Goal: Find specific page/section: Find specific page/section

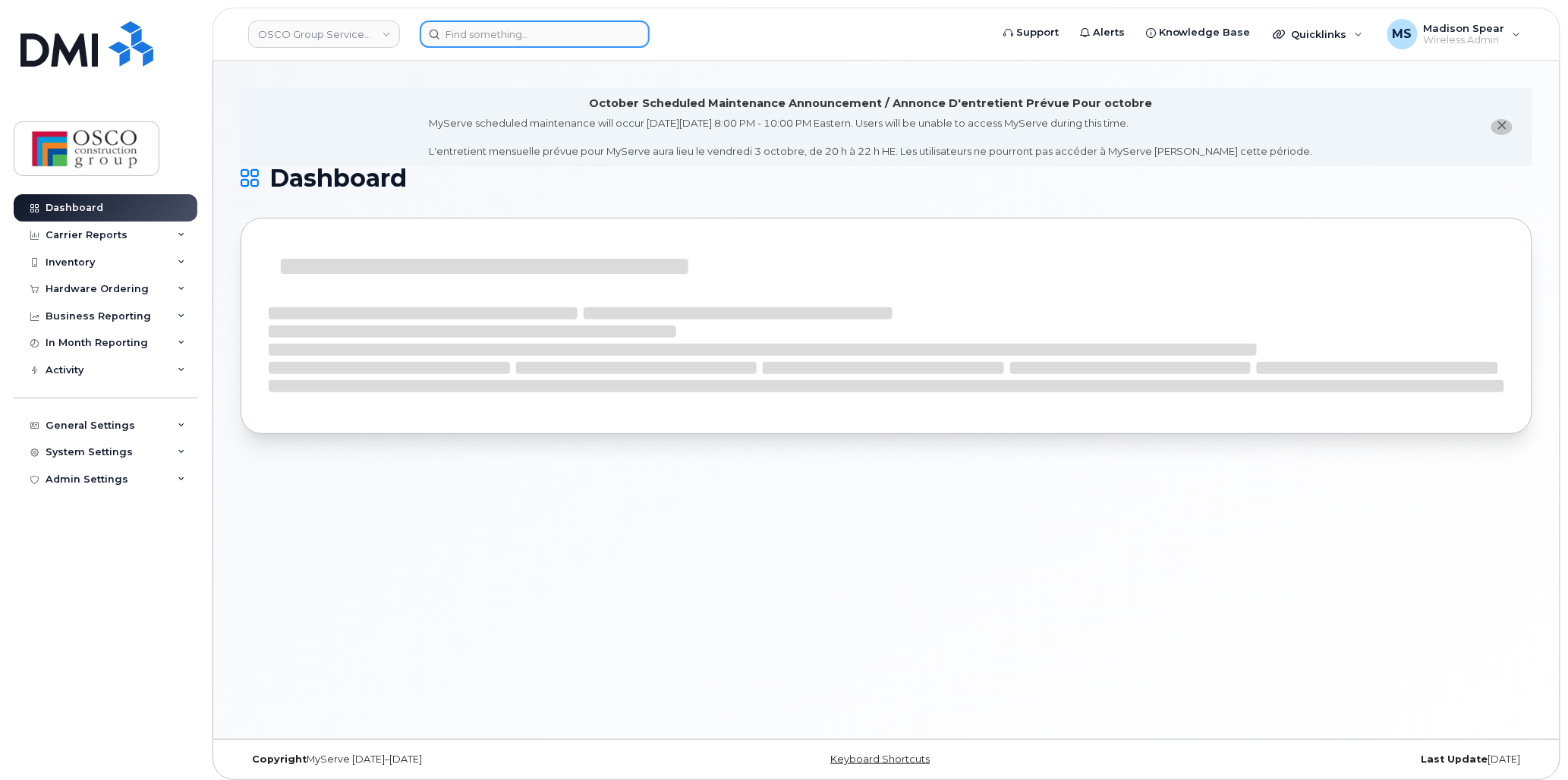
click at [505, 31] on input at bounding box center [535, 35] width 230 height 28
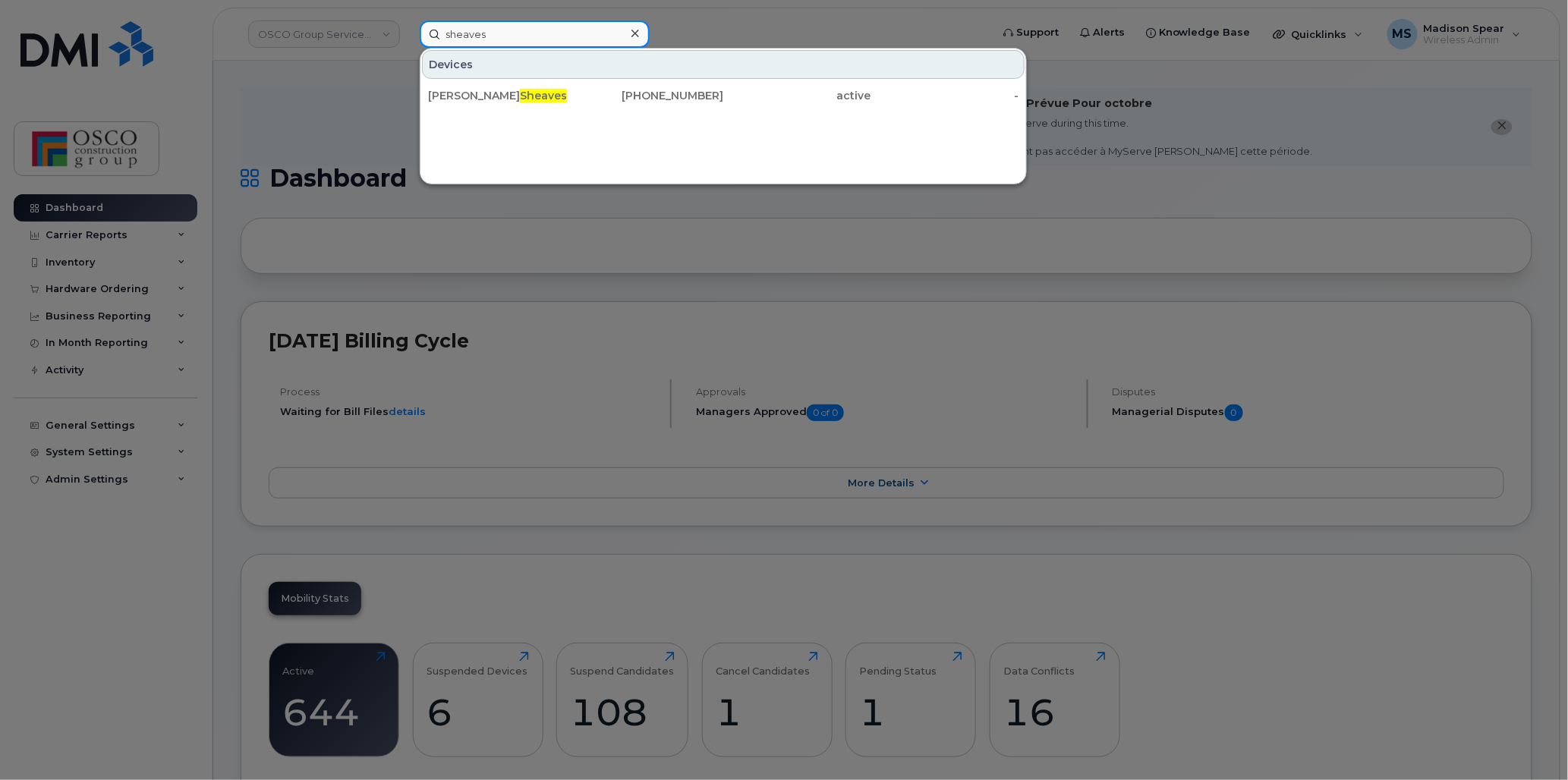
type input "sheaves"
click at [486, 97] on div "Stephanie Sheaves" at bounding box center [502, 96] width 148 height 15
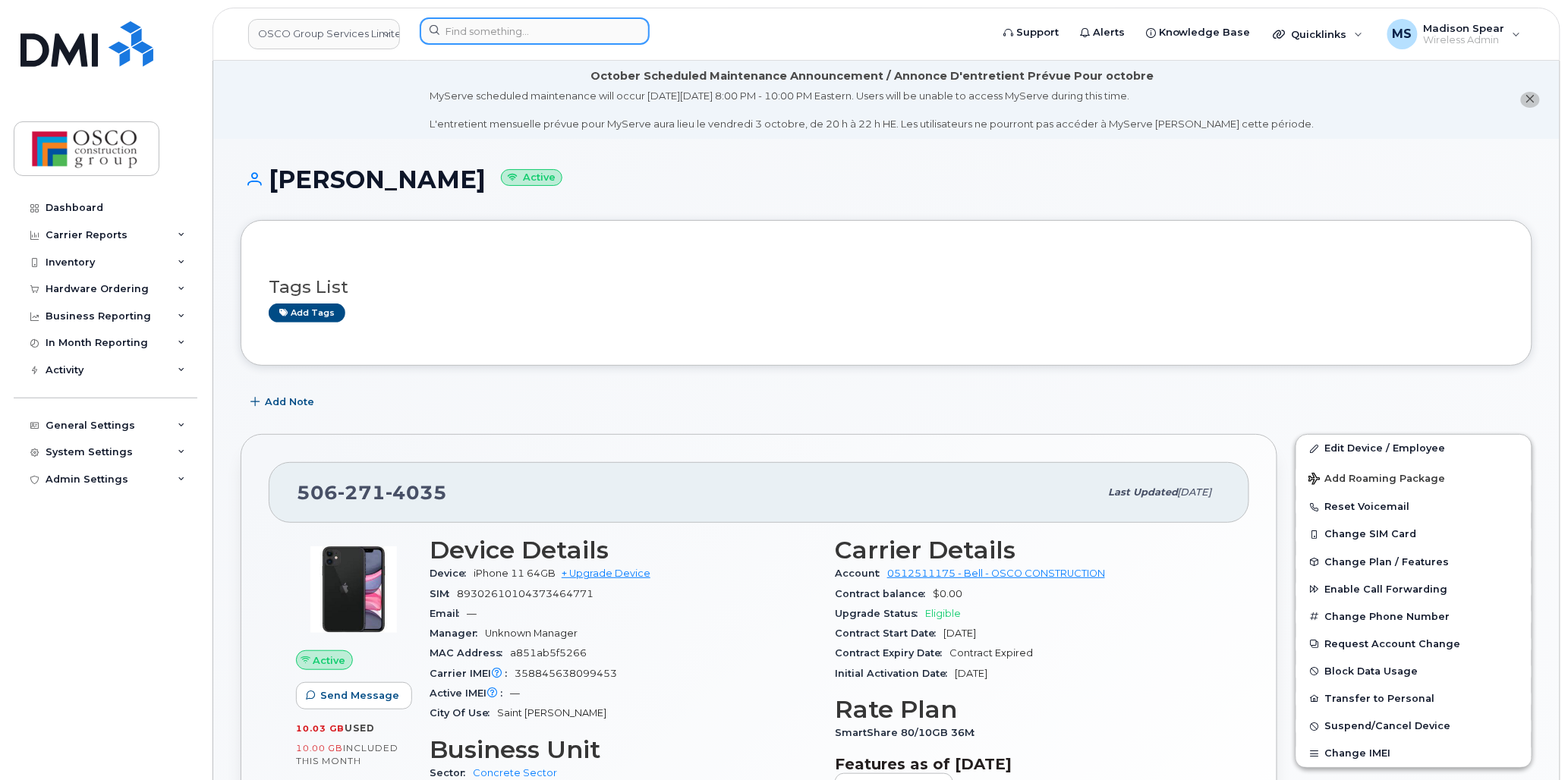
click at [545, 19] on input at bounding box center [535, 31] width 230 height 28
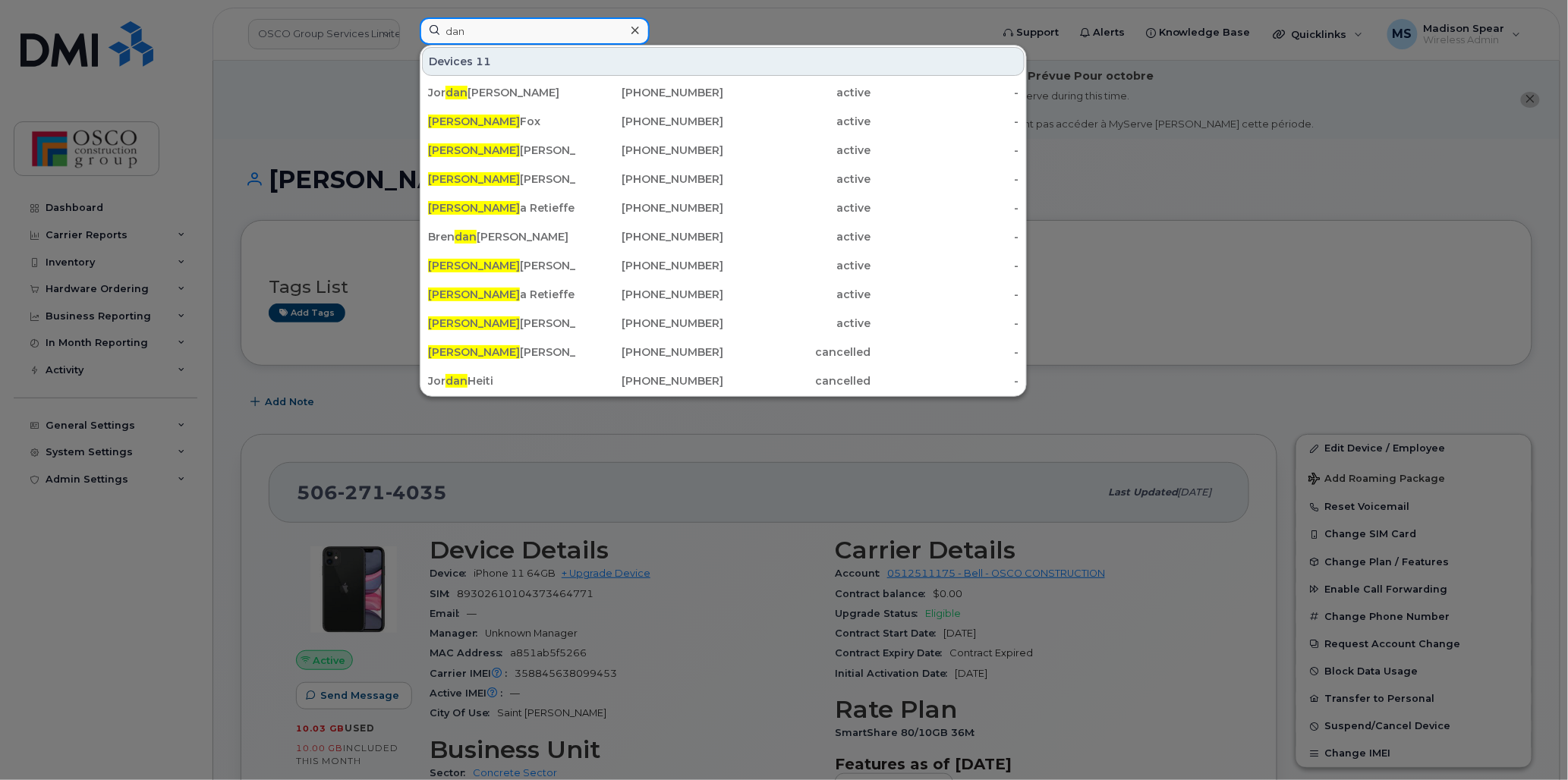
type input "dan"
click at [537, 273] on div "[PERSON_NAME] iel [PERSON_NAME]" at bounding box center [502, 265] width 148 height 15
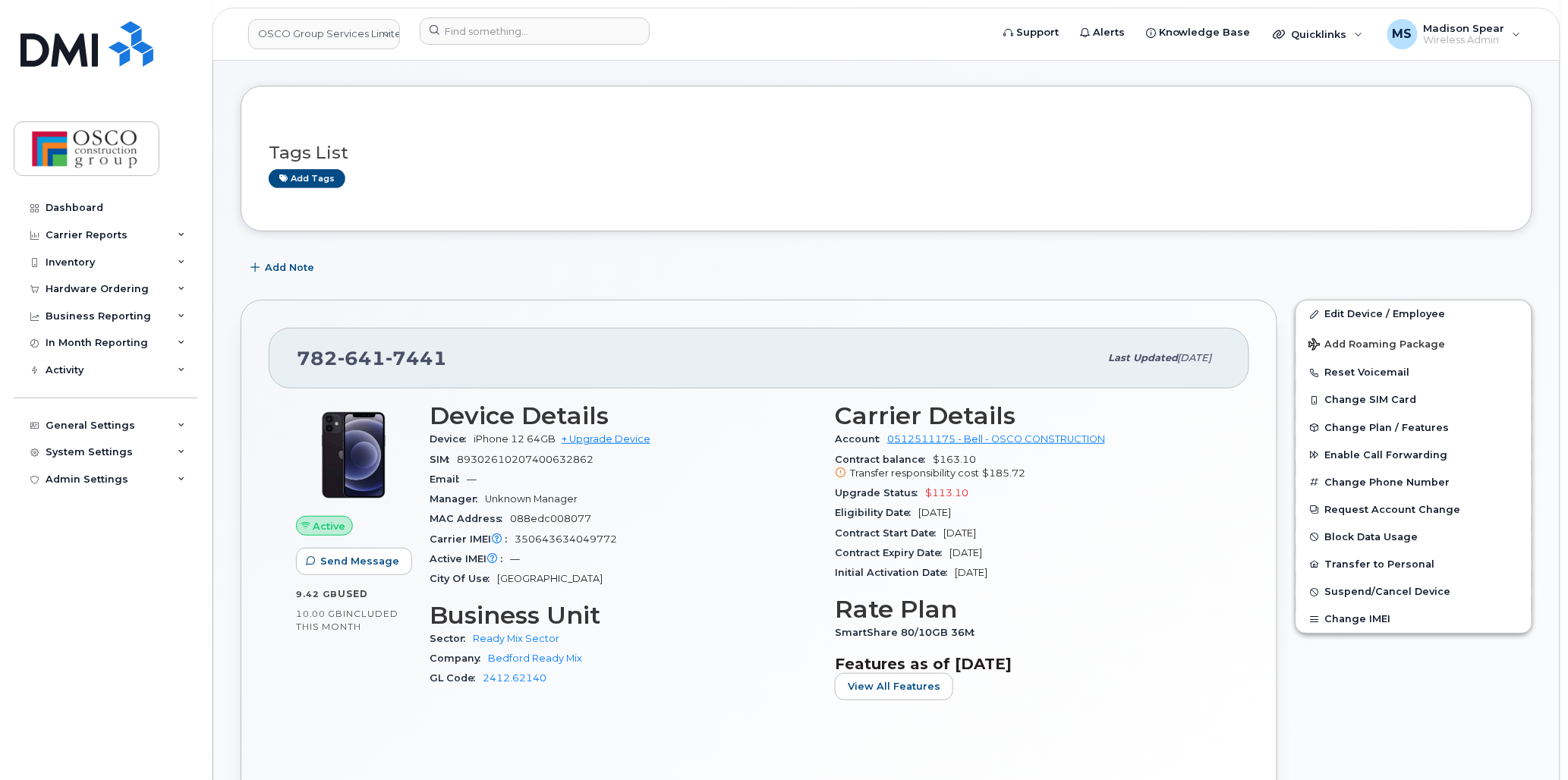
scroll to position [169, 0]
